Goal: Task Accomplishment & Management: Complete application form

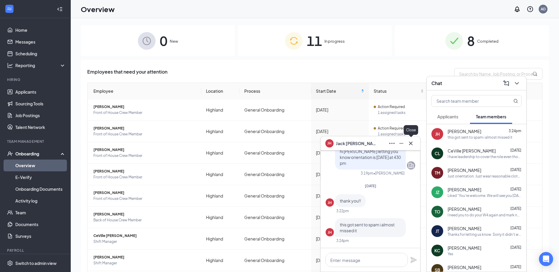
click at [409, 140] on icon "Cross" at bounding box center [410, 143] width 7 height 7
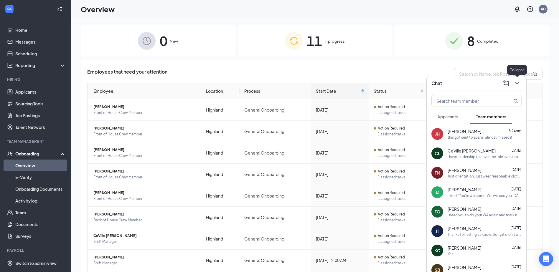
click at [515, 83] on icon "ChevronDown" at bounding box center [516, 83] width 7 height 7
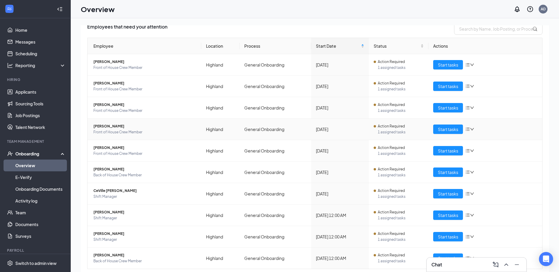
scroll to position [59, 0]
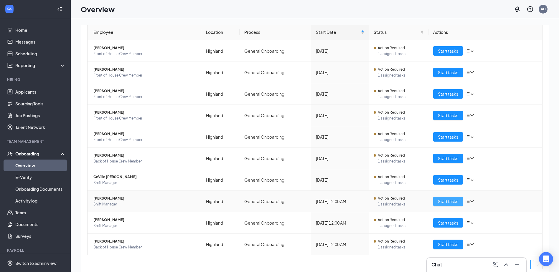
click at [446, 200] on span "Start tasks" at bounding box center [448, 201] width 20 height 6
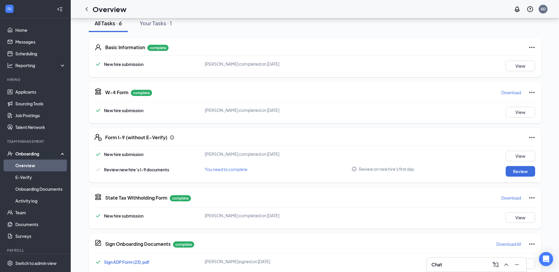
scroll to position [82, 0]
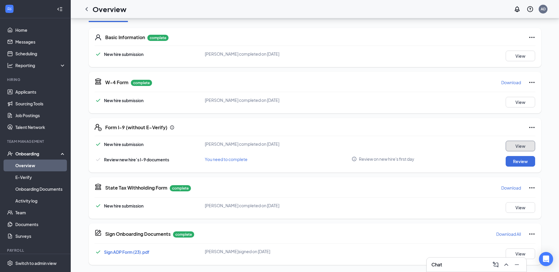
click at [520, 148] on button "View" at bounding box center [520, 146] width 29 height 11
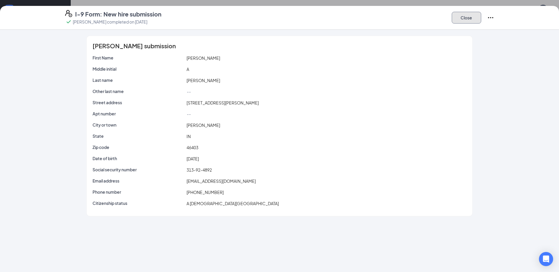
click at [472, 20] on button "Close" at bounding box center [466, 18] width 29 height 12
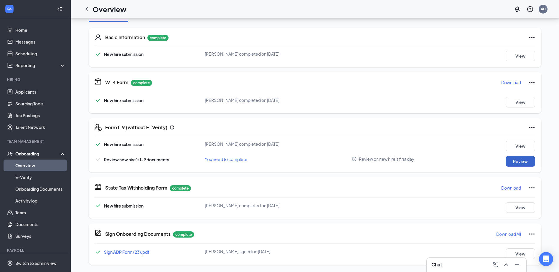
click at [522, 161] on button "Review" at bounding box center [520, 161] width 29 height 11
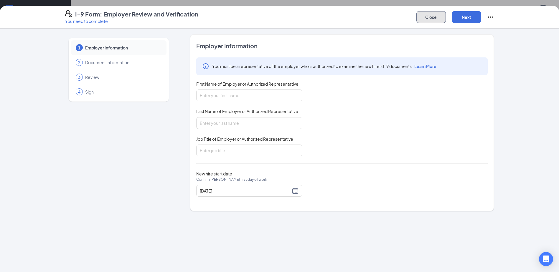
click at [429, 19] on button "Close" at bounding box center [430, 17] width 29 height 12
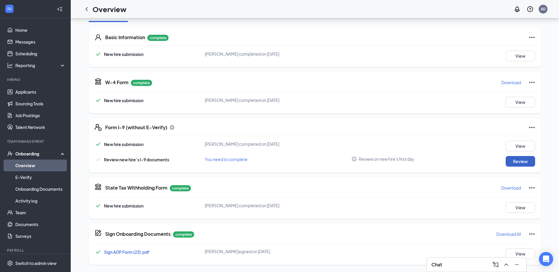
click at [521, 161] on button "Review" at bounding box center [520, 161] width 29 height 11
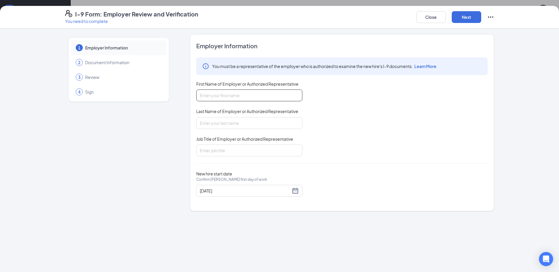
click at [259, 92] on input "First Name of Employer or Authorized Representative" at bounding box center [249, 96] width 106 height 12
type input "Paula"
type input "Bell"
type input "AGM"
click at [475, 15] on button "Next" at bounding box center [466, 17] width 29 height 12
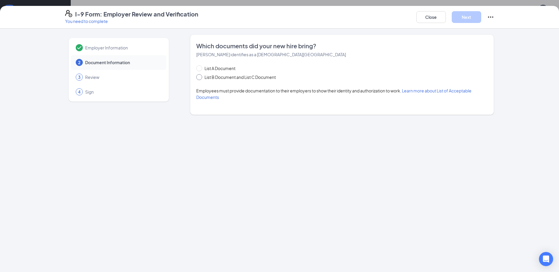
click at [201, 77] on span at bounding box center [199, 77] width 6 height 6
click at [200, 77] on input "List B Document and List C Document" at bounding box center [198, 76] width 4 height 4
radio input "true"
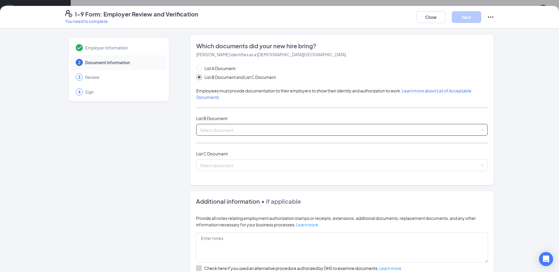
click at [481, 129] on div "Select document" at bounding box center [341, 130] width 291 height 12
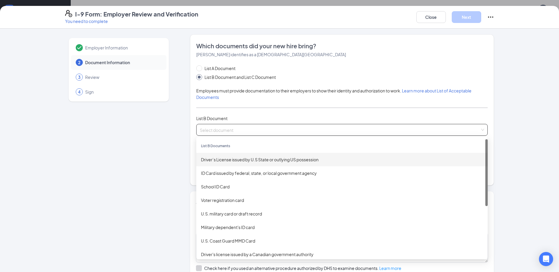
click at [219, 160] on div "Driver’s License issued by U.S State or outlying US possession" at bounding box center [342, 159] width 282 height 6
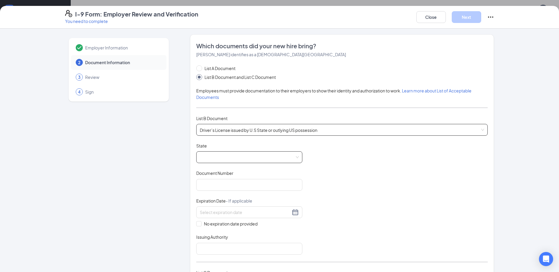
click at [219, 161] on span at bounding box center [249, 157] width 99 height 11
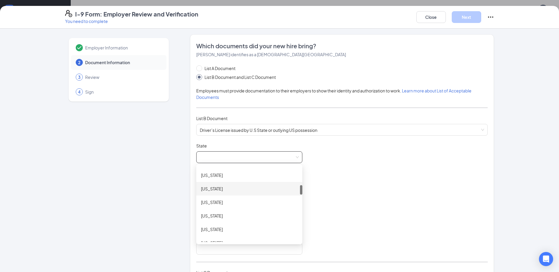
scroll to position [177, 0]
click at [212, 214] on div "[US_STATE]" at bounding box center [249, 213] width 97 height 6
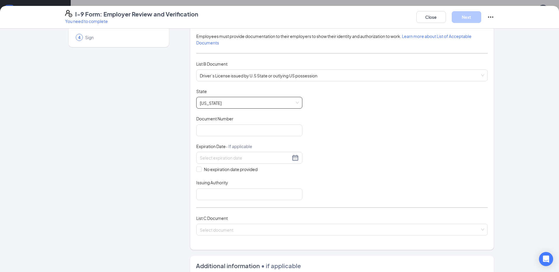
scroll to position [59, 0]
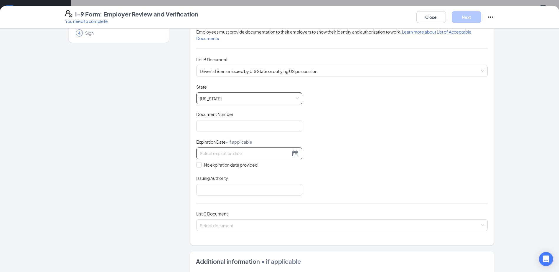
click at [240, 151] on input at bounding box center [245, 153] width 91 height 6
type input "01/19/2028"
click at [341, 147] on div "Document Title Driver’s License issued by U.S State or outlying US possession S…" at bounding box center [341, 140] width 291 height 112
click at [219, 156] on input at bounding box center [245, 153] width 91 height 6
type input "01/01/2028"
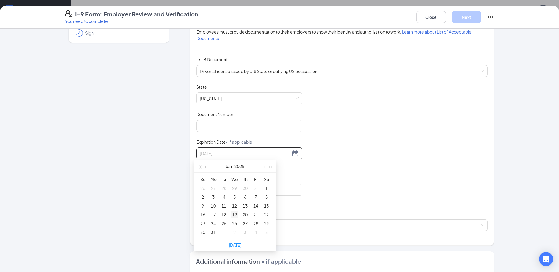
type input "01/19/2028"
click at [233, 213] on div "19" at bounding box center [234, 214] width 7 height 7
click at [259, 192] on input "Issuing Authority" at bounding box center [249, 190] width 106 height 12
type input "[US_STATE]"
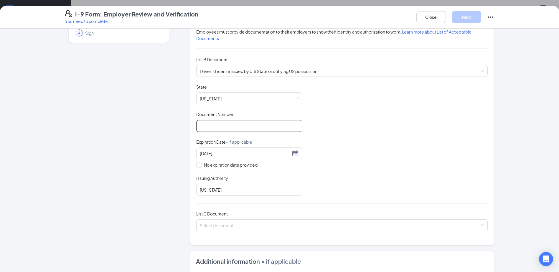
click at [237, 124] on input "Document Number" at bounding box center [249, 126] width 106 height 12
type input "1420113663"
click at [381, 127] on div "Document Title Driver’s License issued by U.S State or outlying US possession S…" at bounding box center [341, 140] width 291 height 112
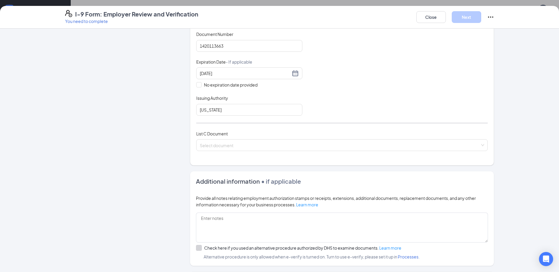
scroll to position [106, 0]
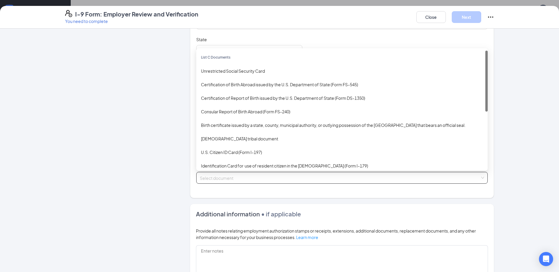
click at [480, 176] on div "Select document" at bounding box center [341, 178] width 291 height 12
click at [247, 70] on div "Unrestricted Social Security Card" at bounding box center [342, 71] width 282 height 6
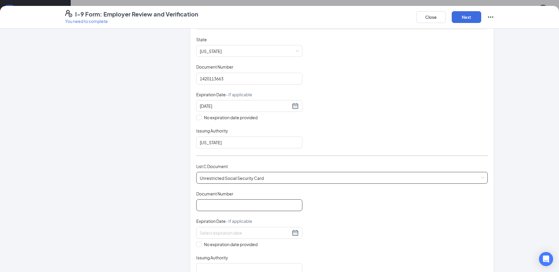
click at [239, 205] on input "Document Number" at bounding box center [249, 205] width 106 height 12
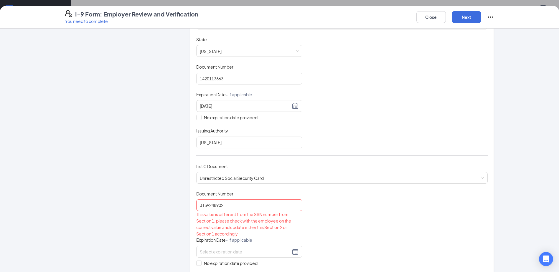
click at [344, 190] on div "List C Document Unrestricted Social Security Card Unrestricted Social Security …" at bounding box center [341, 177] width 291 height 28
click at [205, 205] on input "3139248902" at bounding box center [249, 205] width 106 height 12
click at [212, 204] on input "313-9248902" at bounding box center [249, 205] width 106 height 12
click at [258, 207] on input "313-92-48902" at bounding box center [249, 205] width 106 height 12
click at [298, 184] on div "List C Document Unrestricted Social Security Card Unrestricted Social Security …" at bounding box center [341, 177] width 291 height 28
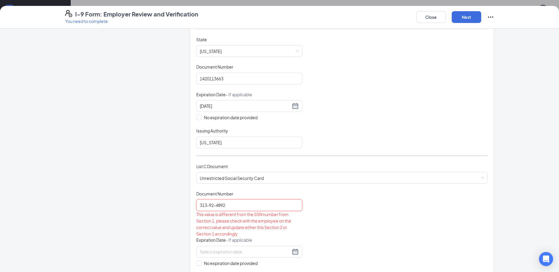
click at [224, 205] on input "313-92-4892" at bounding box center [249, 205] width 106 height 12
type input "3"
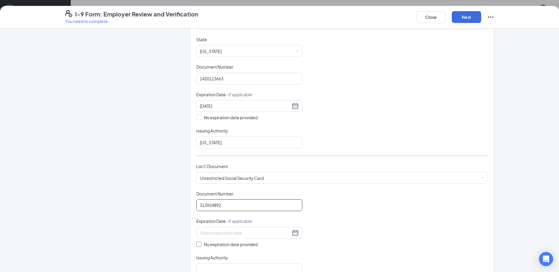
type input "313924892"
click at [197, 244] on input "No expiration date provided" at bounding box center [198, 244] width 4 height 4
checkbox input "true"
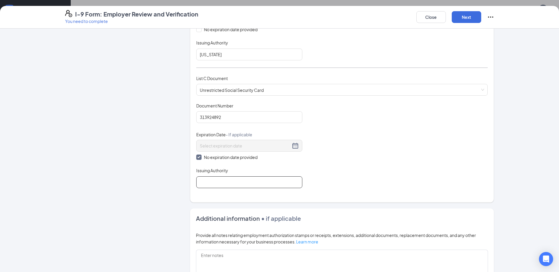
scroll to position [195, 0]
click at [243, 180] on input "Issuing Authority" at bounding box center [249, 182] width 106 height 12
type input "Social Security Administration"
click at [468, 17] on button "Next" at bounding box center [466, 17] width 29 height 12
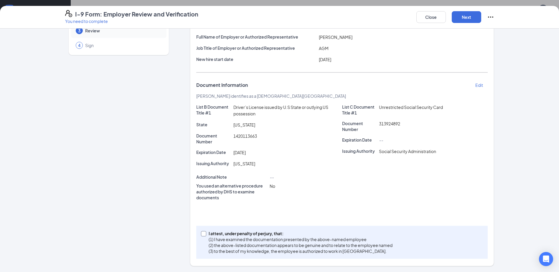
click at [201, 234] on input "I attest, under penalty of perjury, that: (1) I have examined the documentation…" at bounding box center [203, 233] width 4 height 4
checkbox input "true"
click at [468, 17] on button "Next" at bounding box center [466, 17] width 29 height 12
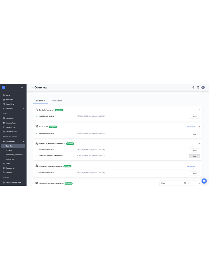
scroll to position [0, 0]
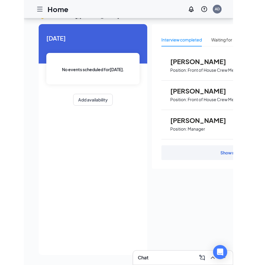
scroll to position [17, 0]
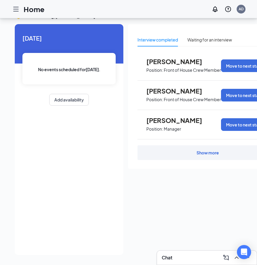
click at [16, 10] on icon "Hamburger" at bounding box center [15, 9] width 7 height 7
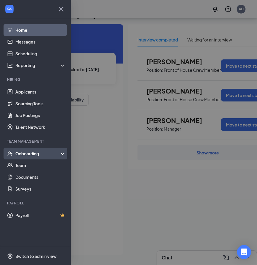
click at [26, 155] on div "Onboarding" at bounding box center [37, 154] width 45 height 6
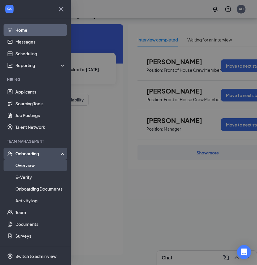
click at [27, 166] on link "Overview" at bounding box center [40, 166] width 50 height 12
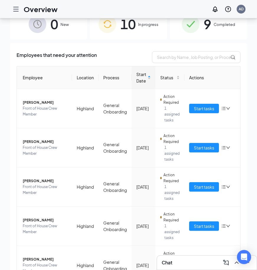
click at [209, 25] on div "9 Completed" at bounding box center [208, 24] width 77 height 31
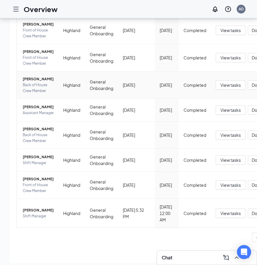
scroll to position [35, 0]
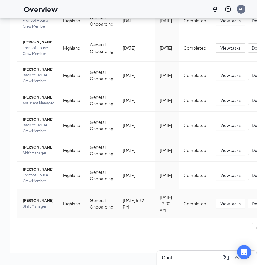
click at [37, 198] on span "[PERSON_NAME]" at bounding box center [38, 201] width 31 height 6
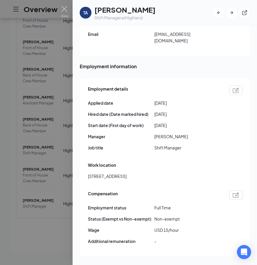
scroll to position [295, 0]
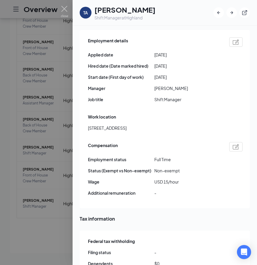
click at [9, 98] on div at bounding box center [128, 132] width 257 height 265
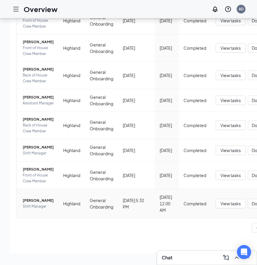
click at [29, 198] on span "[PERSON_NAME]" at bounding box center [38, 201] width 31 height 6
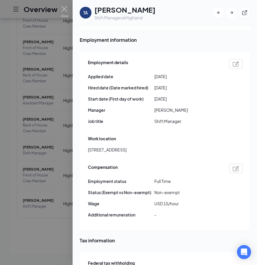
scroll to position [295, 0]
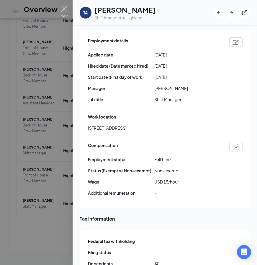
click at [61, 8] on img at bounding box center [64, 11] width 7 height 11
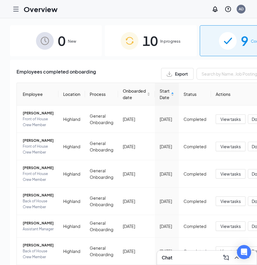
click at [156, 39] on div "10 In progress" at bounding box center [151, 40] width 92 height 31
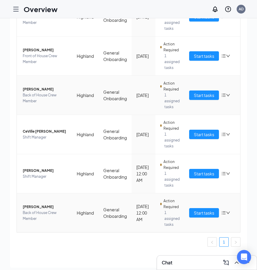
scroll to position [27, 0]
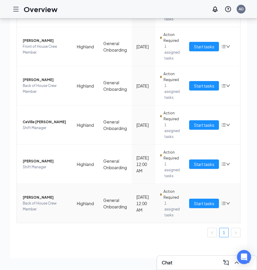
click at [35, 197] on span "[PERSON_NAME]" at bounding box center [45, 197] width 44 height 6
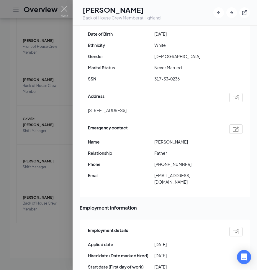
scroll to position [118, 0]
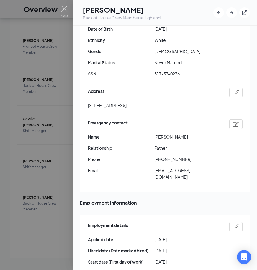
click at [66, 7] on img at bounding box center [64, 11] width 7 height 11
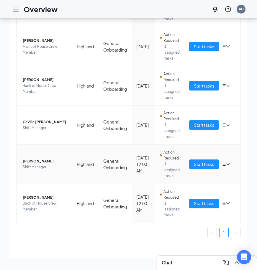
click at [34, 162] on span "[PERSON_NAME]" at bounding box center [45, 161] width 44 height 6
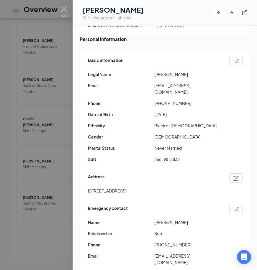
scroll to position [29, 0]
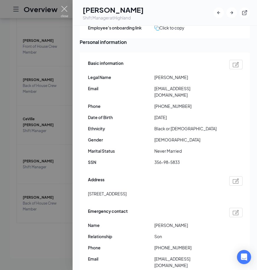
click at [64, 9] on img at bounding box center [64, 11] width 7 height 11
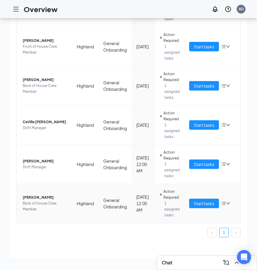
click at [37, 202] on span "Back of House Crew Member" at bounding box center [45, 206] width 44 height 12
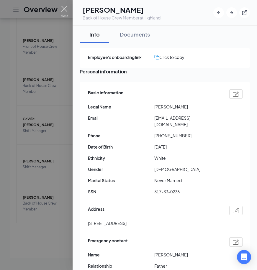
click at [64, 6] on img at bounding box center [64, 11] width 7 height 11
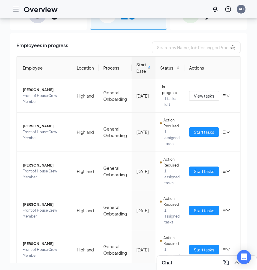
click at [208, 18] on div "Overview AD" at bounding box center [128, 9] width 257 height 18
click at [203, 19] on span "9" at bounding box center [207, 14] width 8 height 20
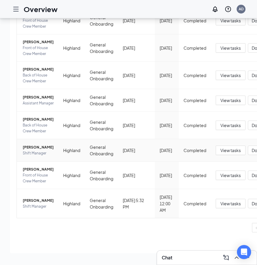
scroll to position [179, 0]
click at [29, 199] on span "[PERSON_NAME]" at bounding box center [38, 201] width 31 height 6
